Goal: Information Seeking & Learning: Check status

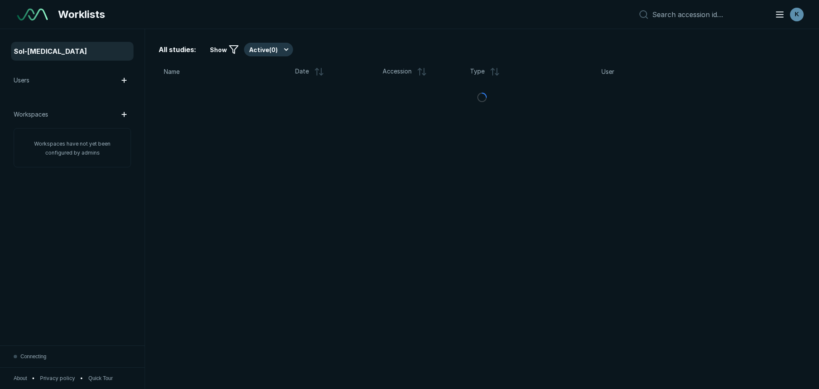
scroll to position [2698, 4784]
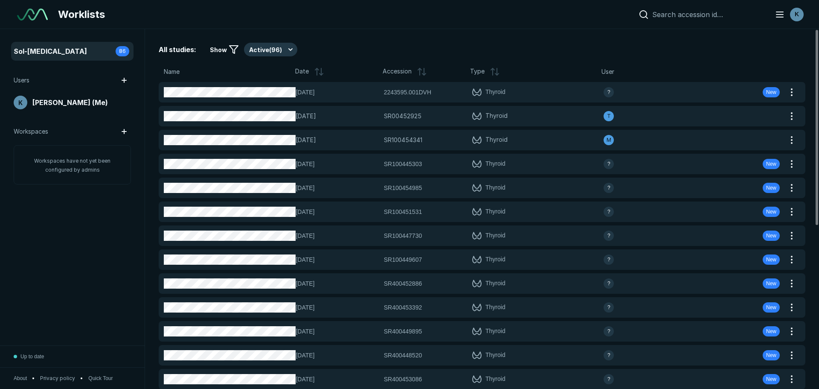
click at [689, 17] on div at bounding box center [700, 14] width 130 height 10
click at [684, 12] on input at bounding box center [709, 14] width 112 height 9
type input "sr400452949"
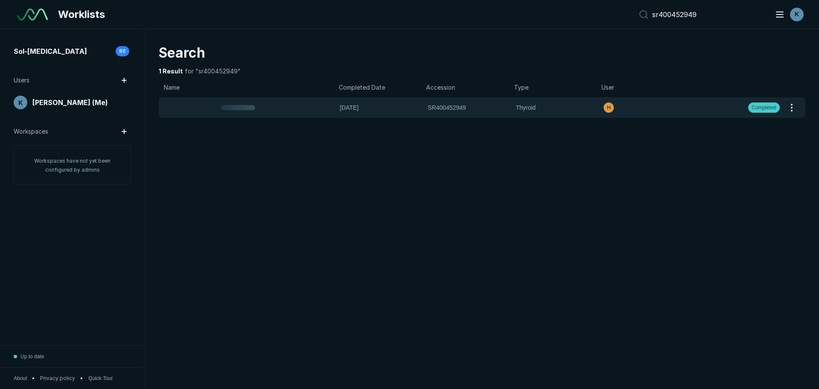
scroll to position [2561, 3995]
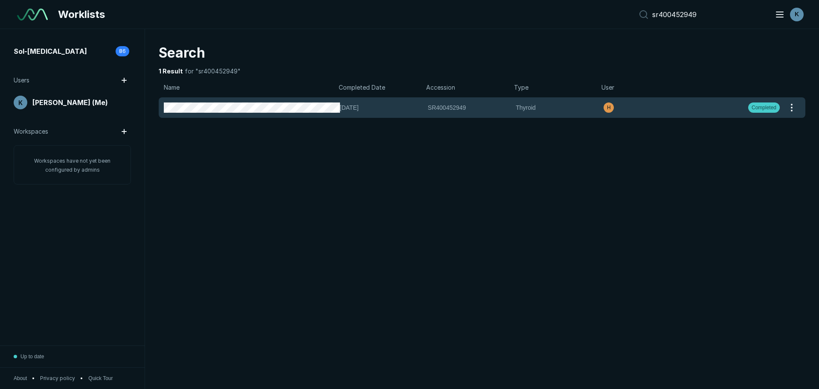
click at [324, 113] on div "08/10/2025 SR400452949 SR400452949 Thyroid H Completed" at bounding box center [472, 107] width 627 height 20
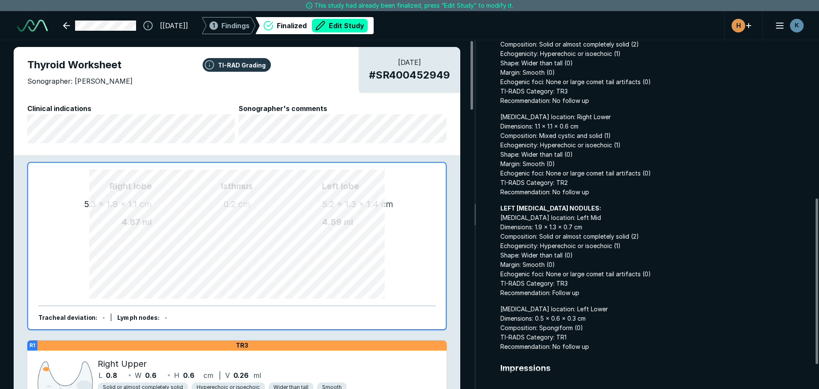
scroll to position [383, 0]
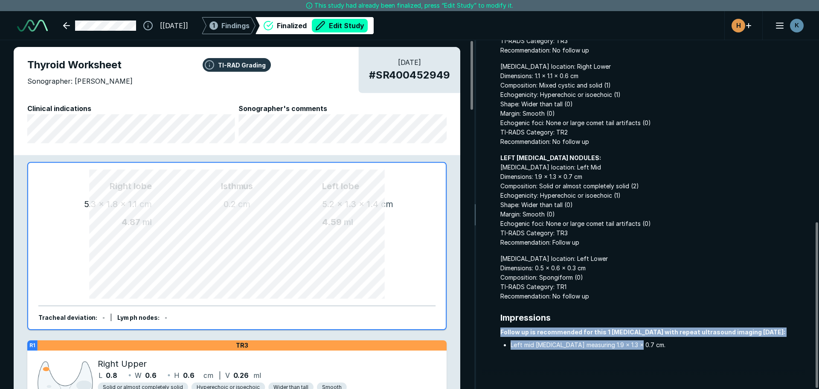
drag, startPoint x: 644, startPoint y: 344, endPoint x: 499, endPoint y: 334, distance: 145.5
click at [499, 334] on div "Radiologist Report Clinical indications Findings The right lobe measures 5.3 x …" at bounding box center [644, 16] width 324 height 704
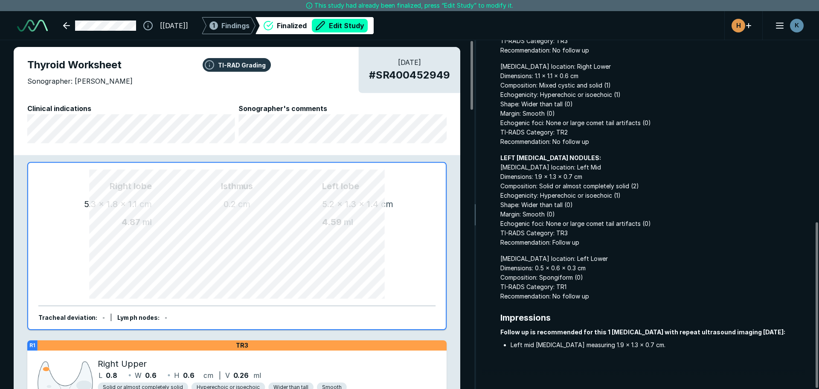
click at [568, 226] on span "LEFT LOBE NODULES: Nodule location: Left Mid Dimensions: 1.9 x 1.3 x 0.7 cm Com…" at bounding box center [653, 200] width 305 height 94
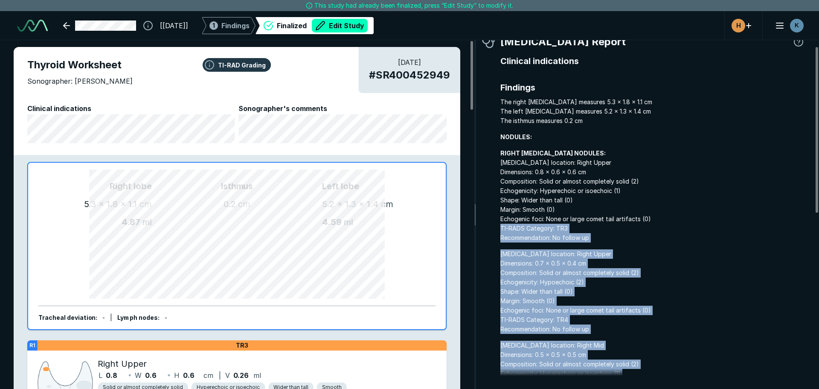
scroll to position [0, 0]
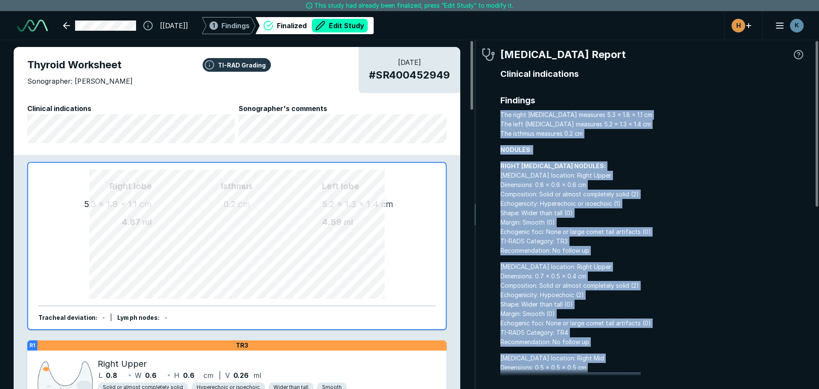
drag, startPoint x: 640, startPoint y: 348, endPoint x: 498, endPoint y: 113, distance: 274.6
copy div "The right lobe measures 5.3 x 1.8 x 1.1 cm The left lobe measures 5.2 x 1.3 x 1…"
click at [582, 231] on span "RIGHT LOBE NODULES: Nodule location: Right Upper Dimensions: 0.8 x 0.6 x 0.6 cm…" at bounding box center [653, 208] width 305 height 94
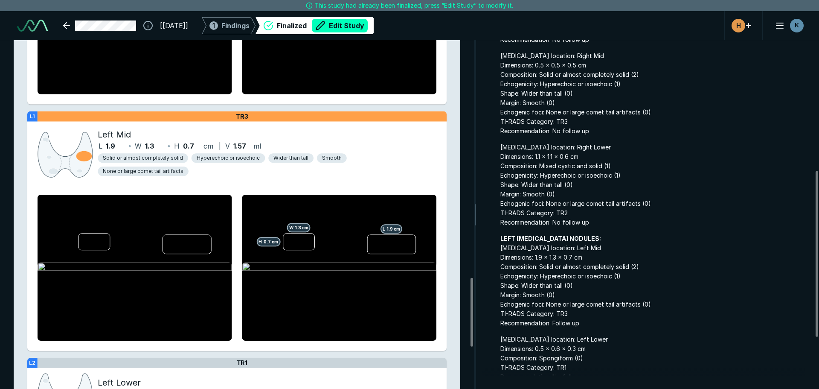
scroll to position [383, 0]
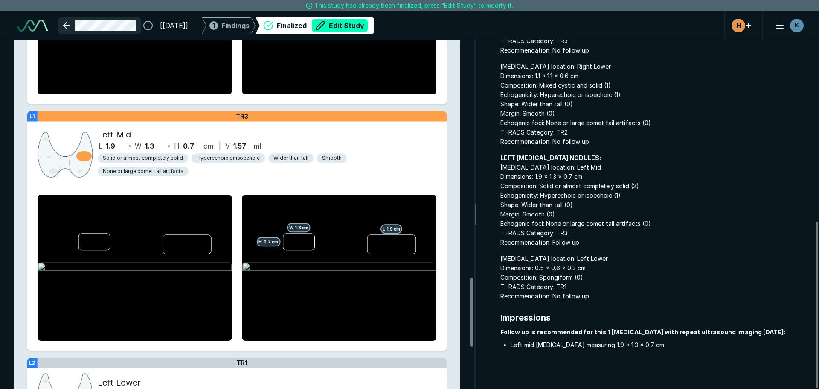
click at [70, 23] on link at bounding box center [99, 25] width 83 height 17
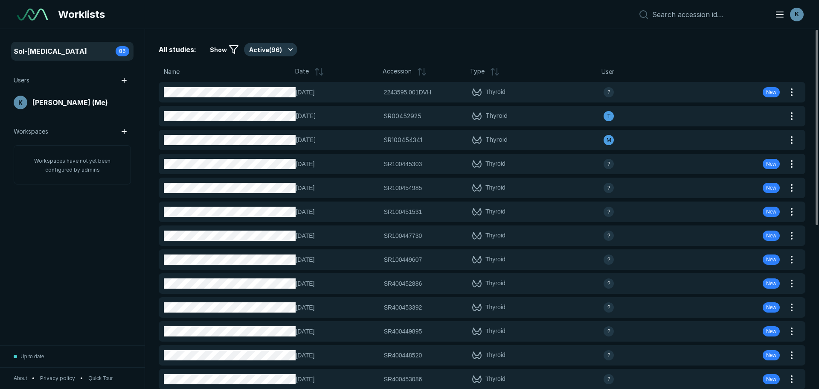
scroll to position [2698, 4784]
click at [316, 73] on icon at bounding box center [319, 72] width 10 height 10
